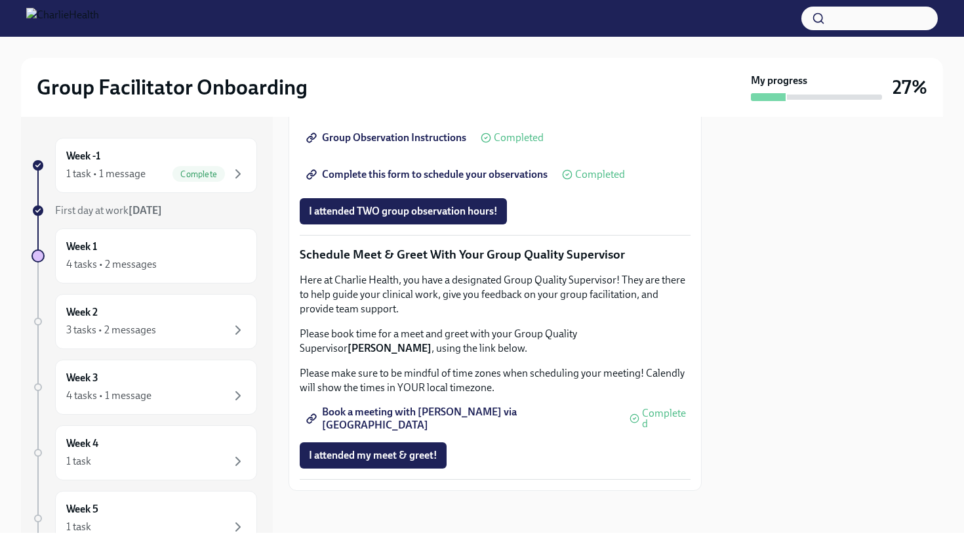
scroll to position [1231, 0]
click at [181, 335] on div "3 tasks • 2 messages" at bounding box center [156, 330] width 180 height 16
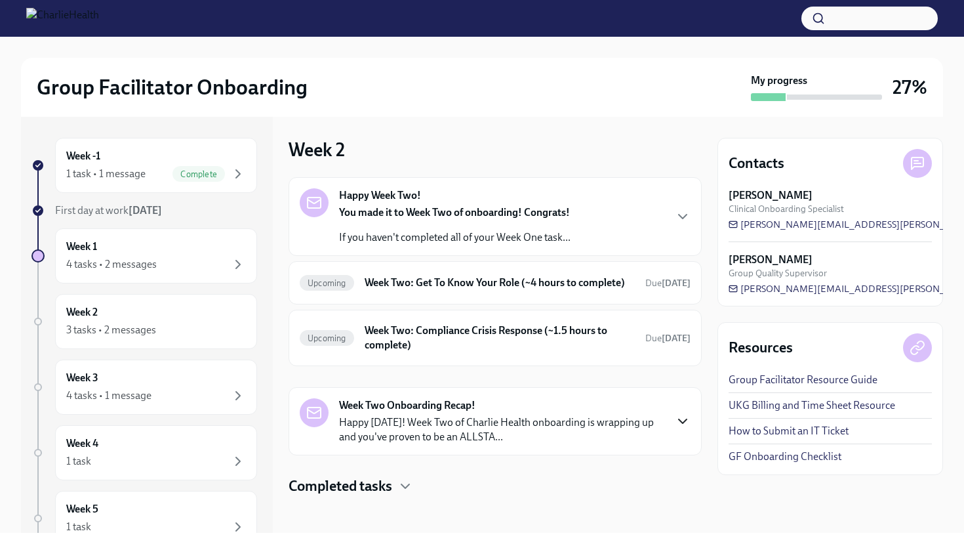
click at [675, 429] on icon "button" at bounding box center [683, 421] width 16 height 16
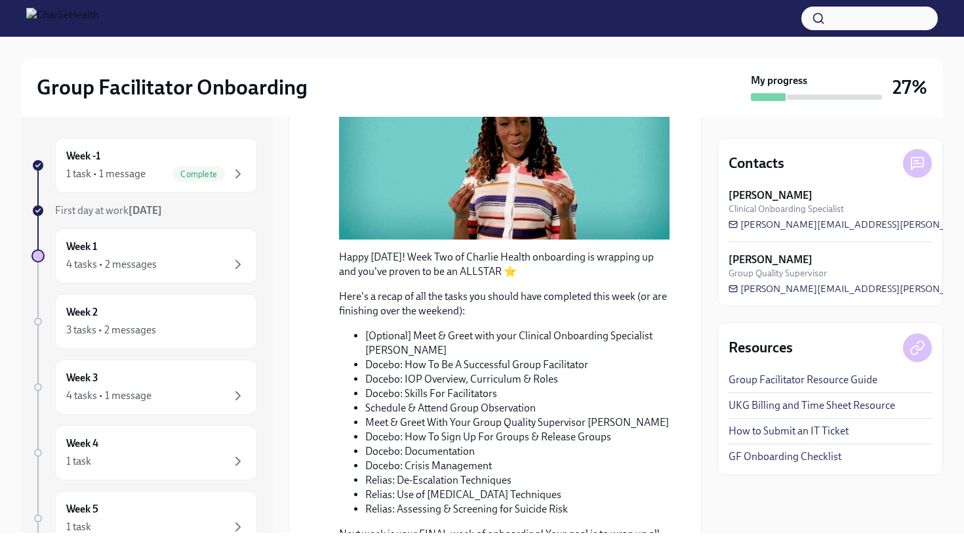
scroll to position [347, 0]
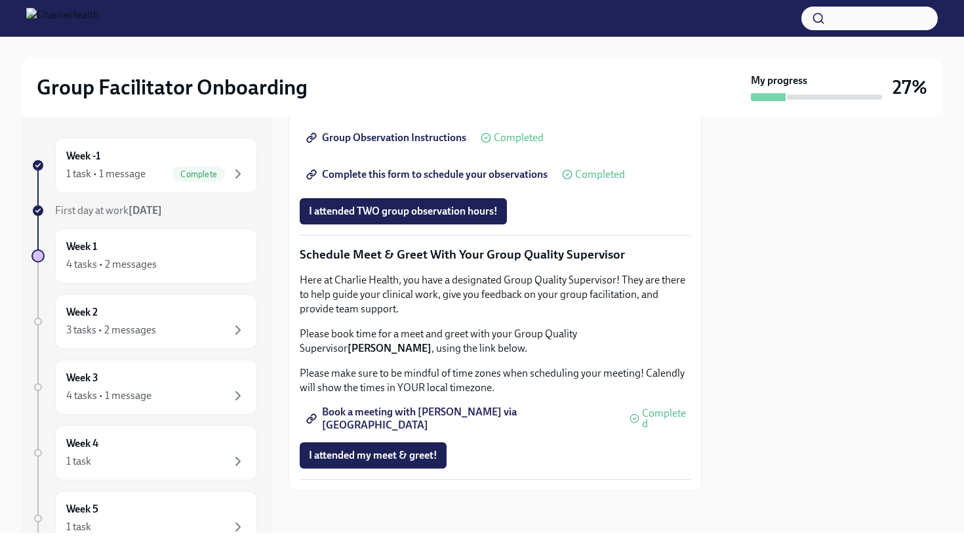
scroll to position [1231, 0]
click at [159, 319] on div "Week 2 3 tasks • 2 messages" at bounding box center [156, 321] width 180 height 33
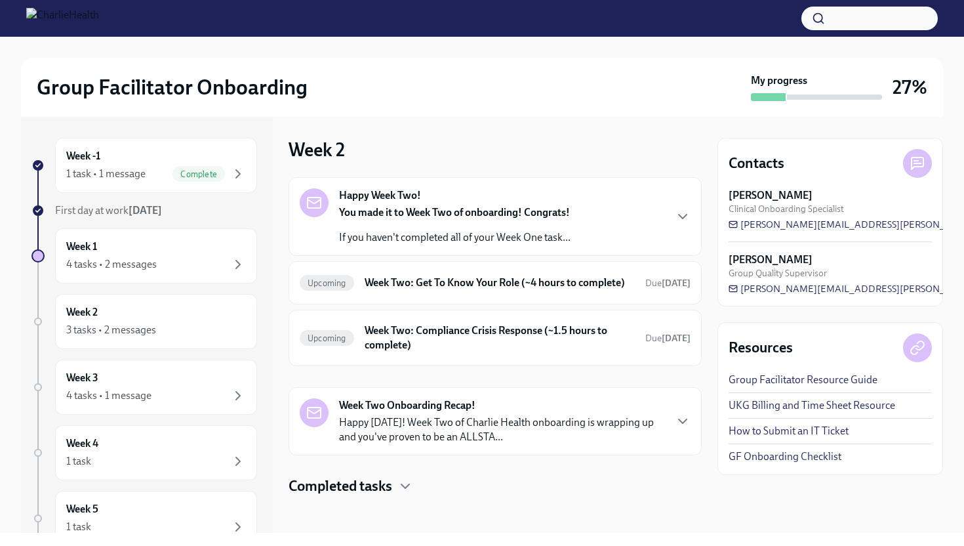
click at [467, 413] on strong "Week Two Onboarding Recap!" at bounding box center [407, 405] width 136 height 14
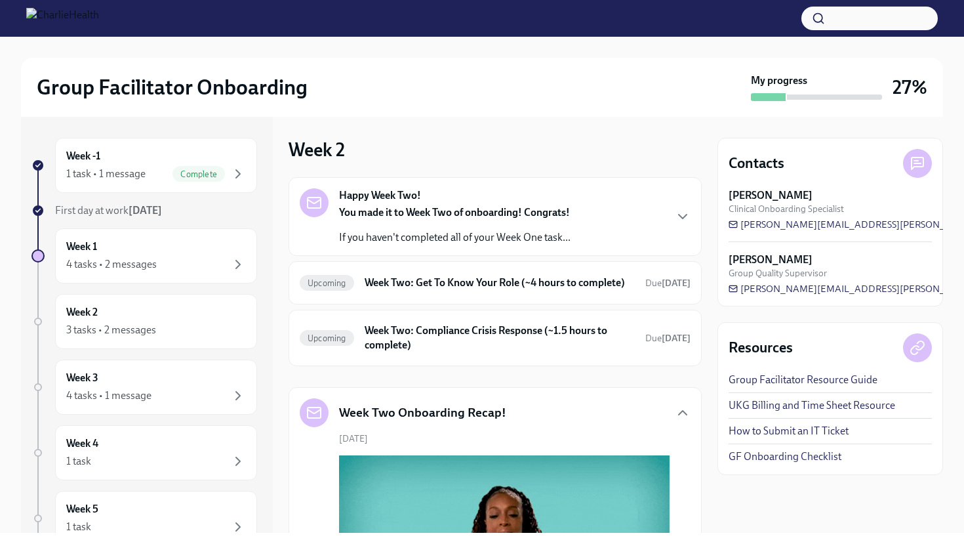
drag, startPoint x: 704, startPoint y: 254, endPoint x: 695, endPoint y: 310, distance: 56.5
click at [695, 310] on div "Week -1 1 task • 1 message Complete First day at work Aug 4th Week 1 4 tasks • …" at bounding box center [482, 325] width 922 height 416
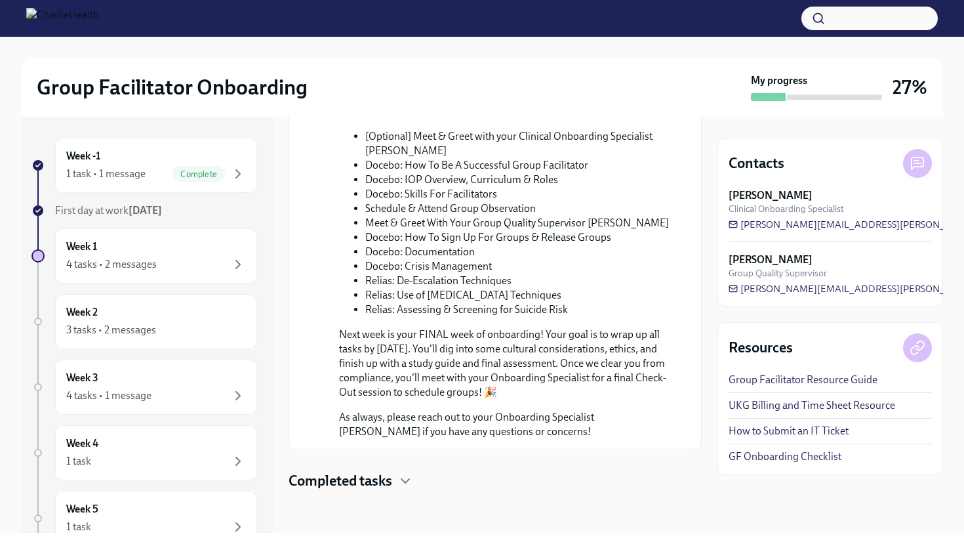
scroll to position [617, 0]
